Goal: Task Accomplishment & Management: Manage account settings

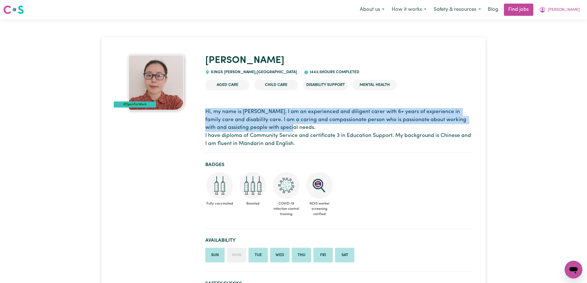
drag, startPoint x: 205, startPoint y: 111, endPoint x: 296, endPoint y: 128, distance: 92.0
click at [296, 128] on p "Hi, my name is [PERSON_NAME]. I am an experienced and diligent carer with 6+ ye…" at bounding box center [339, 128] width 268 height 40
copy p "Hi, my name is [PERSON_NAME]. I am an experienced and diligent carer with 6+ ye…"
click at [573, 8] on button "[PERSON_NAME]" at bounding box center [560, 10] width 48 height 12
click at [562, 19] on link "My Account" at bounding box center [562, 21] width 44 height 11
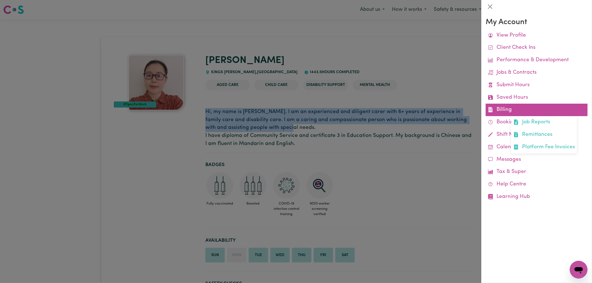
click at [504, 107] on link "Billing Job Reports Remittances Platform Fee Invoices" at bounding box center [537, 110] width 102 height 12
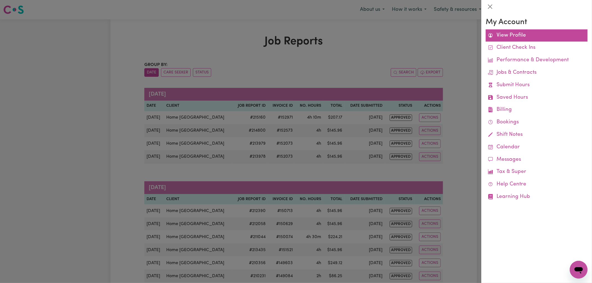
click at [506, 32] on link "View Profile" at bounding box center [537, 35] width 102 height 12
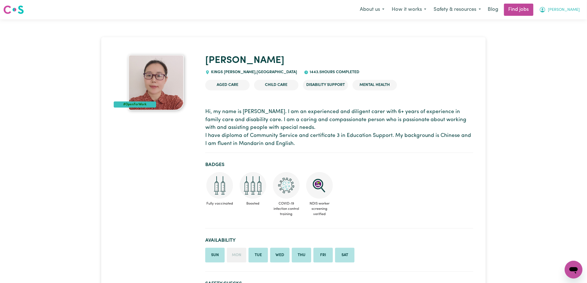
click at [574, 10] on span "[PERSON_NAME]" at bounding box center [564, 10] width 32 height 6
click at [553, 32] on link "My Dashboard" at bounding box center [562, 32] width 44 height 11
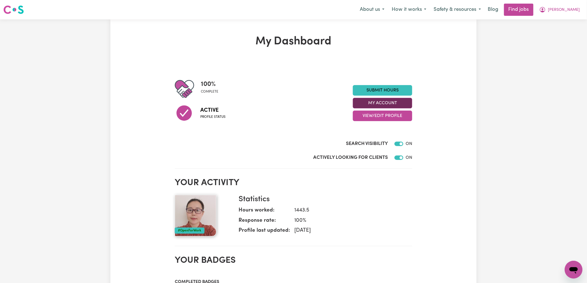
click at [376, 102] on button "My Account" at bounding box center [382, 103] width 59 height 11
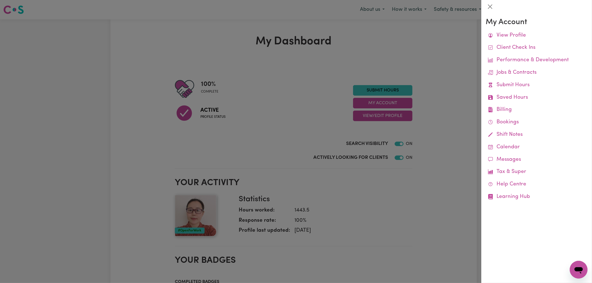
click at [365, 102] on div at bounding box center [296, 141] width 592 height 283
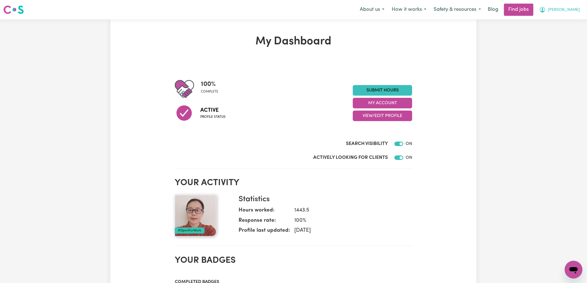
click at [573, 9] on button "[PERSON_NAME]" at bounding box center [560, 10] width 48 height 12
click at [551, 20] on link "My Account" at bounding box center [562, 21] width 44 height 11
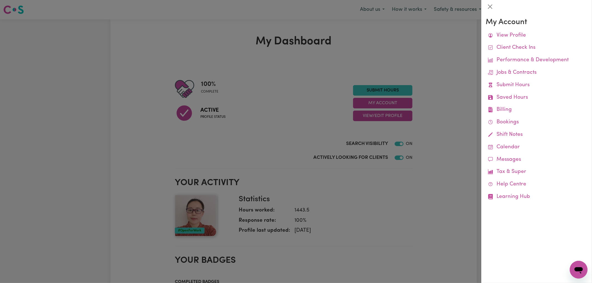
click at [419, 213] on div at bounding box center [296, 141] width 592 height 283
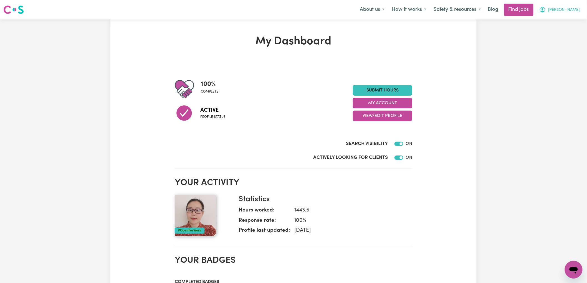
click at [574, 11] on span "[PERSON_NAME]" at bounding box center [564, 10] width 32 height 6
click at [560, 22] on link "My Account" at bounding box center [562, 21] width 44 height 11
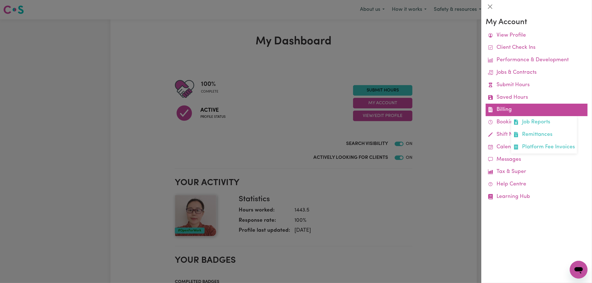
click at [490, 115] on link "Billing Job Reports Remittances Platform Fee Invoices" at bounding box center [537, 110] width 102 height 12
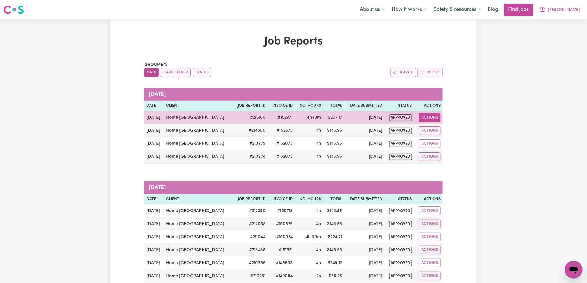
click at [428, 116] on button "Actions" at bounding box center [430, 117] width 22 height 9
click at [440, 132] on link "View Job Report" at bounding box center [443, 130] width 47 height 11
select select "pm"
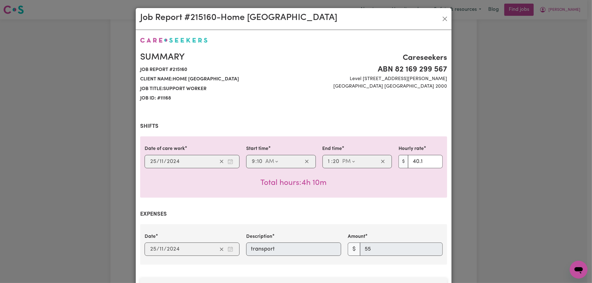
select select "40.1-Weekday"
click at [443, 16] on button "Close" at bounding box center [444, 18] width 9 height 9
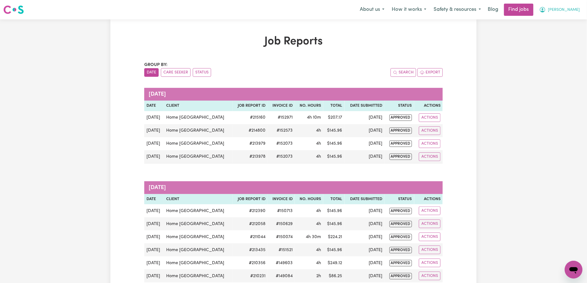
click at [572, 10] on button "[PERSON_NAME]" at bounding box center [560, 10] width 48 height 12
click at [553, 20] on link "My Account" at bounding box center [562, 21] width 44 height 11
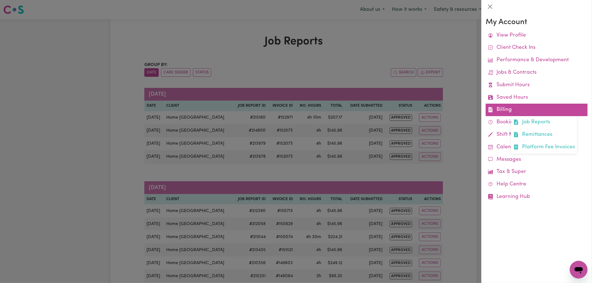
click at [503, 110] on link "Billing Job Reports Remittances Platform Fee Invoices" at bounding box center [537, 110] width 102 height 12
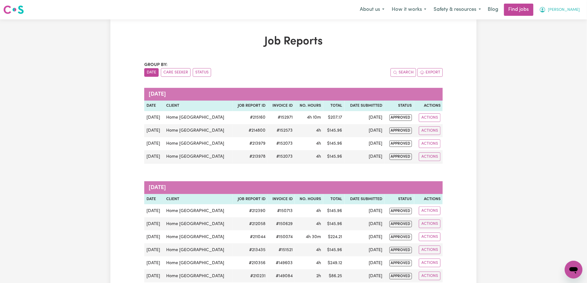
click at [546, 9] on icon "My Account" at bounding box center [542, 9] width 7 height 7
click at [552, 22] on link "My Account" at bounding box center [562, 21] width 44 height 11
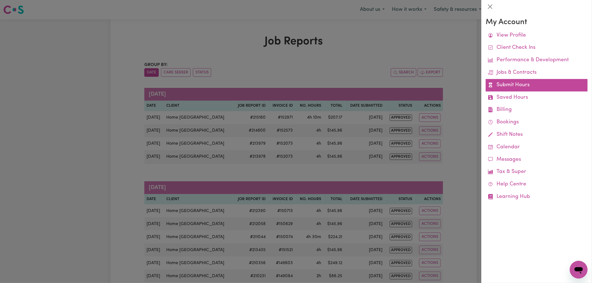
click at [511, 84] on link "Submit Hours" at bounding box center [537, 85] width 102 height 12
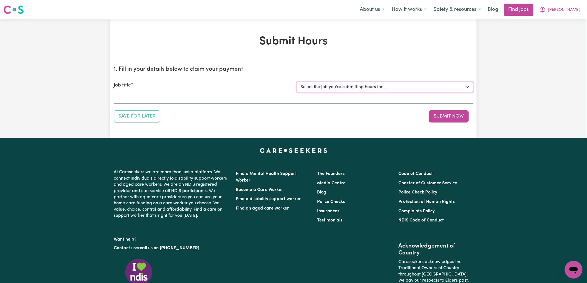
click at [466, 87] on select "Select the job you're submitting hours for..." at bounding box center [385, 87] width 176 height 11
click at [429, 84] on select "Select the job you're submitting hours for..." at bounding box center [385, 87] width 176 height 11
drag, startPoint x: 542, startPoint y: 47, endPoint x: 562, endPoint y: 17, distance: 36.7
click at [544, 45] on div "Submit Hours 1. Fill in your details below to claim your payment Job title Sele…" at bounding box center [293, 78] width 587 height 119
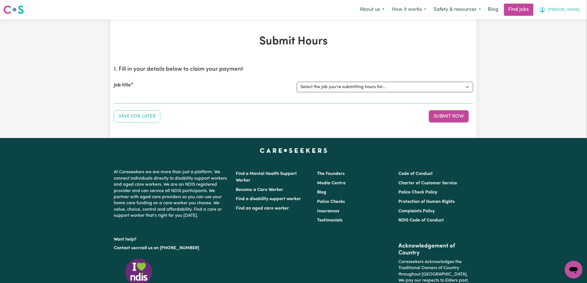
click at [572, 7] on button "[PERSON_NAME]" at bounding box center [560, 10] width 48 height 12
click at [552, 32] on link "My Dashboard" at bounding box center [562, 32] width 44 height 11
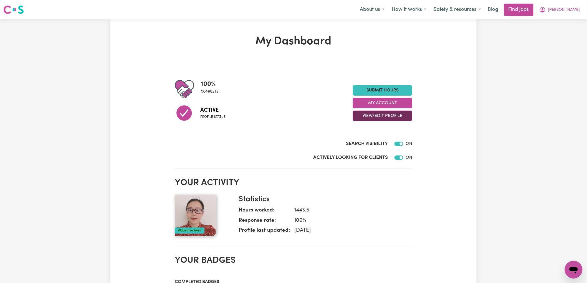
click at [381, 116] on button "View/Edit Profile" at bounding box center [382, 116] width 59 height 11
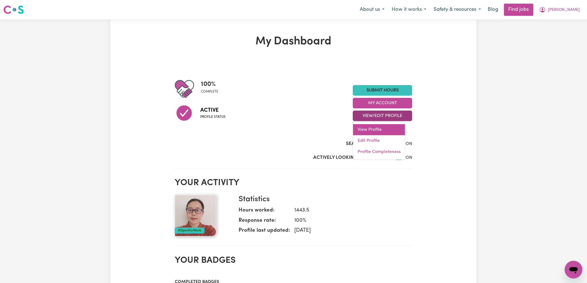
click at [376, 130] on link "View Profile" at bounding box center [379, 129] width 52 height 11
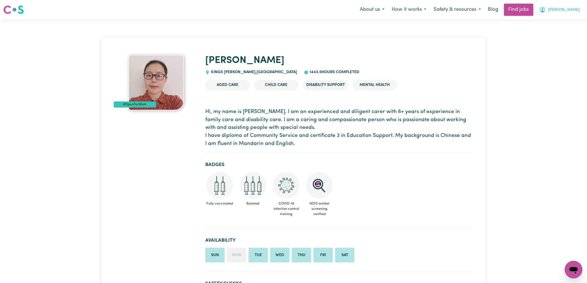
click at [576, 12] on span "[PERSON_NAME]" at bounding box center [564, 10] width 32 height 6
click at [556, 22] on link "My Account" at bounding box center [562, 21] width 44 height 11
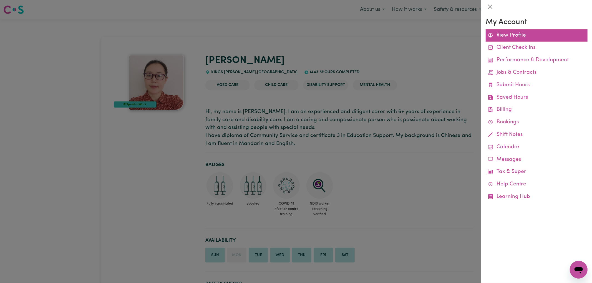
click at [509, 35] on link "View Profile" at bounding box center [537, 35] width 102 height 12
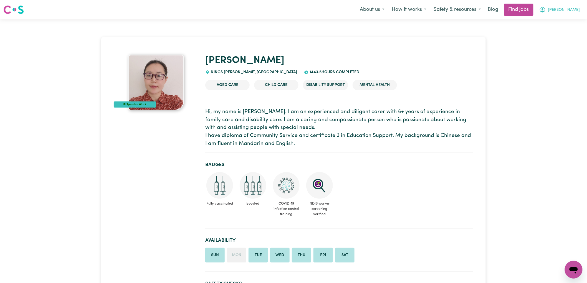
click at [545, 8] on icon "My Account" at bounding box center [543, 10] width 6 height 6
click at [558, 20] on link "My Account" at bounding box center [562, 21] width 44 height 11
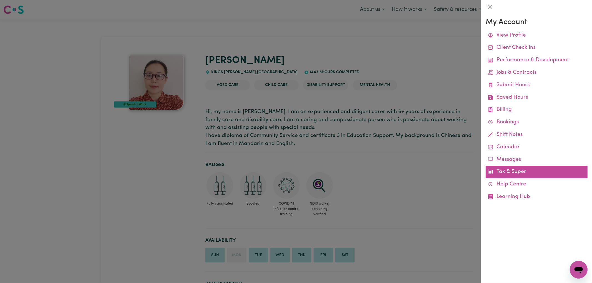
click at [520, 173] on link "Tax & Super" at bounding box center [537, 172] width 102 height 12
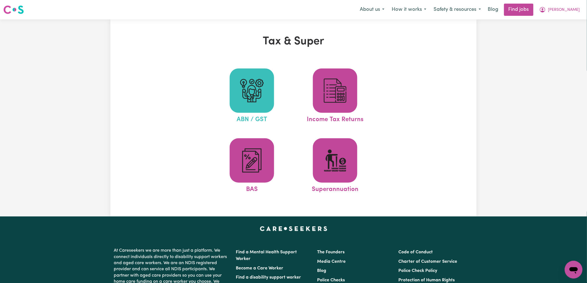
click at [247, 77] on span at bounding box center [252, 91] width 44 height 44
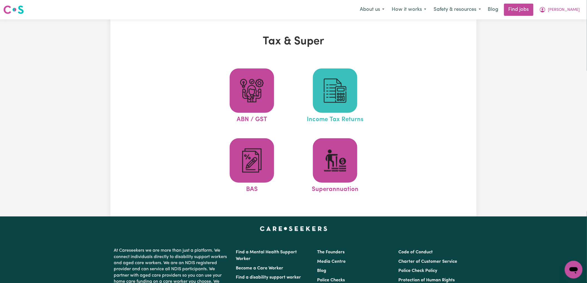
click at [333, 91] on img at bounding box center [335, 90] width 27 height 27
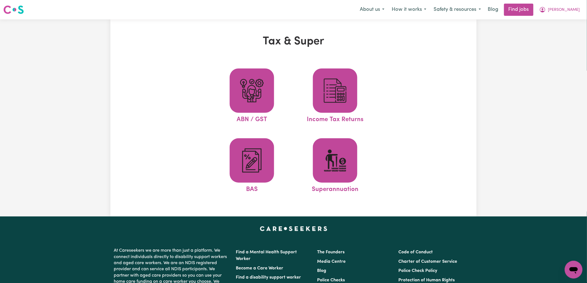
click at [435, 114] on div "Tax & Super ABN / GST Income Tax Returns BAS Superannuation" at bounding box center [293, 118] width 366 height 166
click at [575, 9] on span "[PERSON_NAME]" at bounding box center [564, 10] width 32 height 6
click at [551, 21] on link "My Account" at bounding box center [562, 21] width 44 height 11
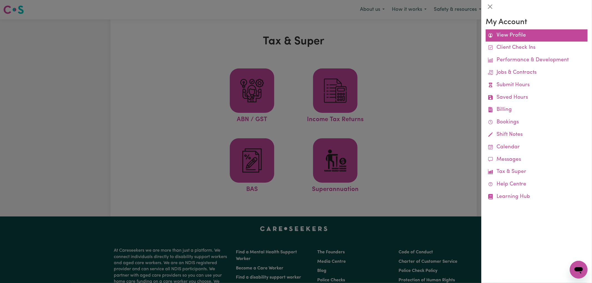
click at [509, 32] on link "View Profile" at bounding box center [537, 35] width 102 height 12
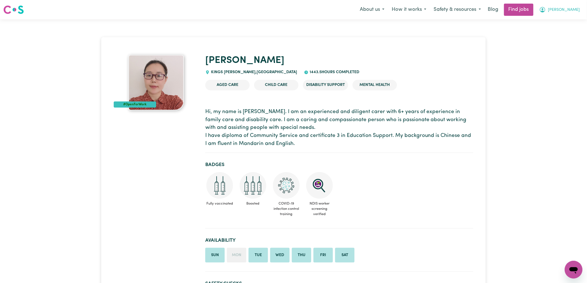
click at [546, 8] on icon "My Account" at bounding box center [542, 9] width 7 height 7
click at [561, 20] on link "My Account" at bounding box center [562, 21] width 44 height 11
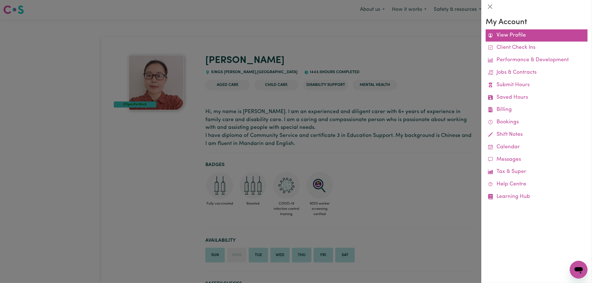
click at [505, 34] on link "View Profile" at bounding box center [537, 35] width 102 height 12
